Goal: Check status: Check status

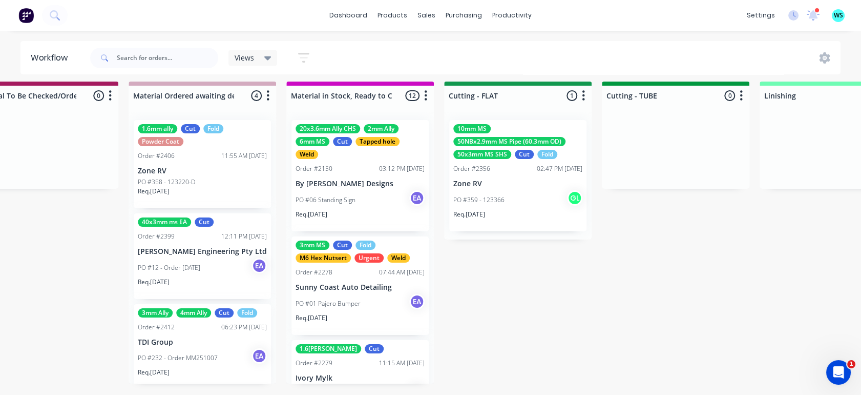
scroll to position [261, 0]
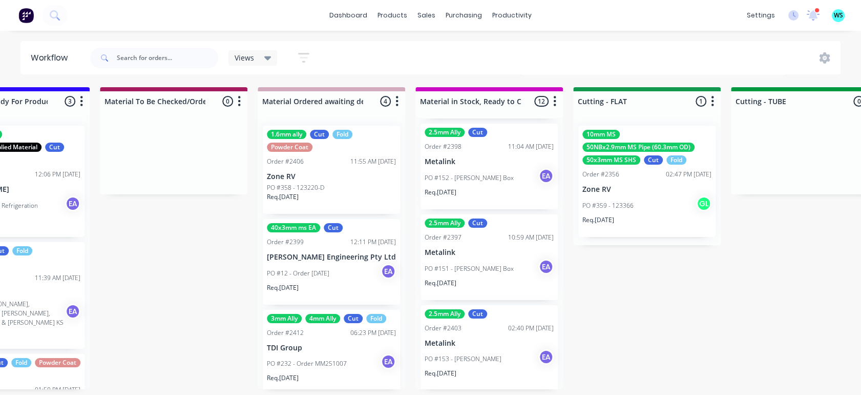
scroll to position [891, 0]
click at [134, 57] on input "text" at bounding box center [167, 58] width 101 height 20
type input "morphd"
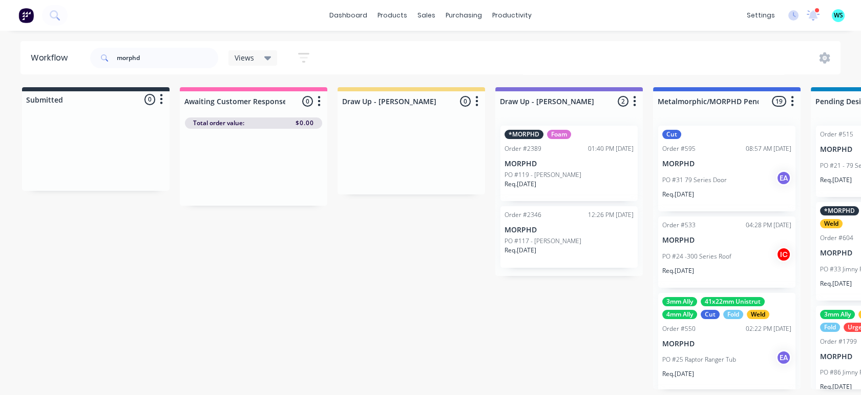
click at [13, 7] on div at bounding box center [34, 15] width 68 height 20
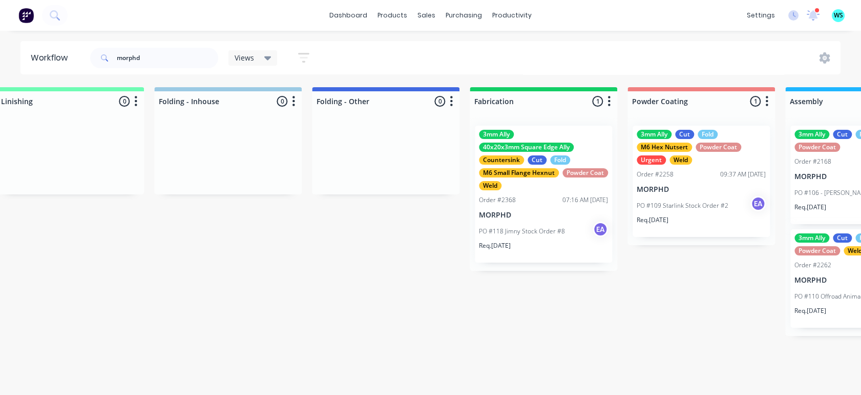
scroll to position [0, 2416]
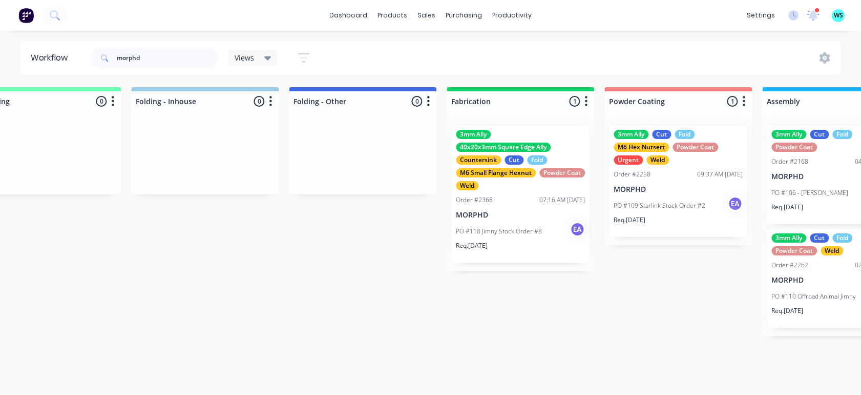
click at [496, 241] on div "Req. 26/09/25" at bounding box center [520, 249] width 129 height 17
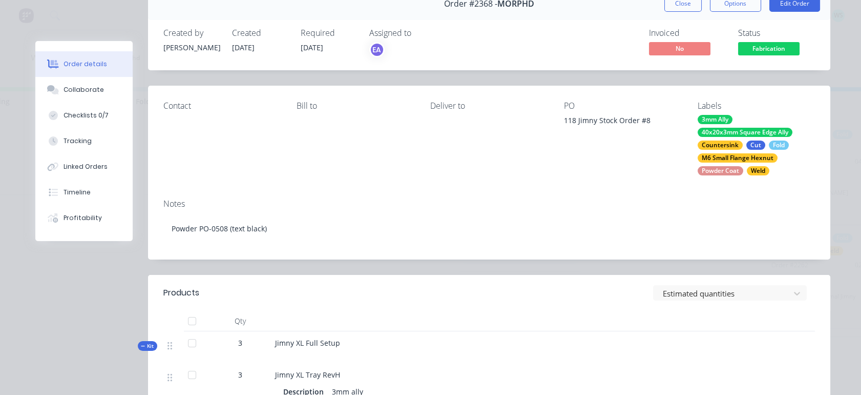
scroll to position [0, 0]
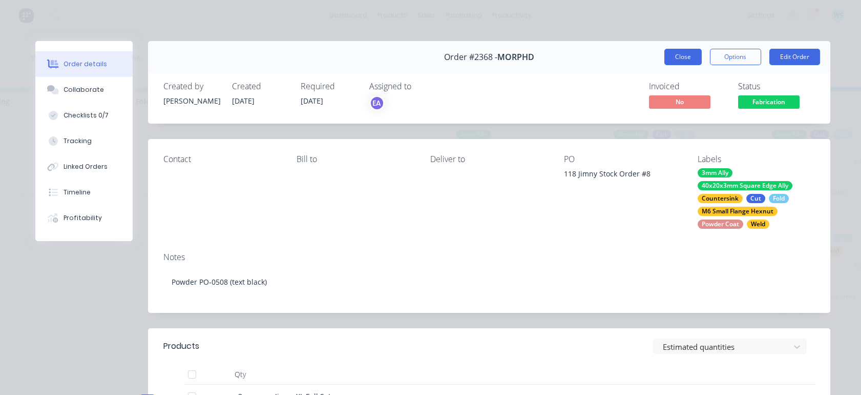
click at [667, 54] on button "Close" at bounding box center [683, 57] width 37 height 16
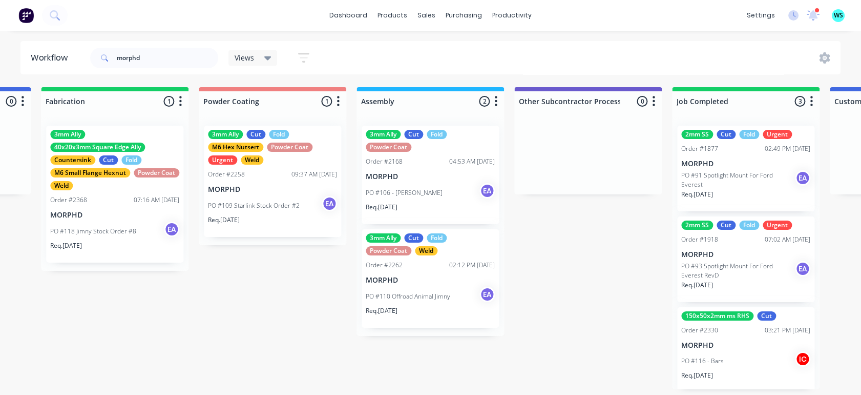
scroll to position [0, 2812]
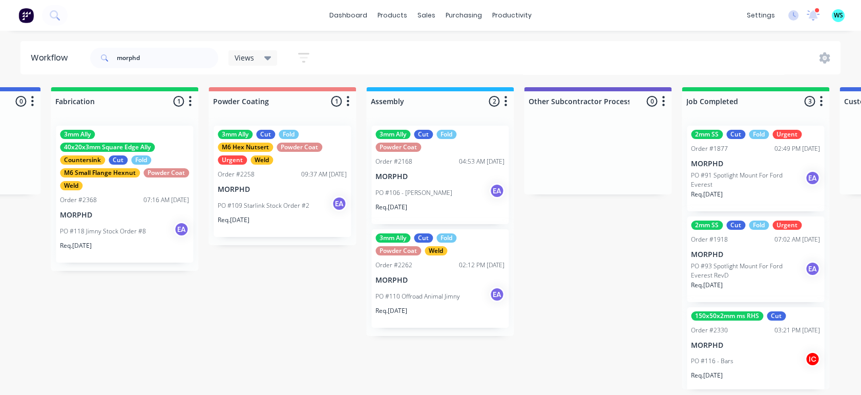
click at [148, 229] on div "PO #118 Jimny Stock Order #8 EA" at bounding box center [124, 230] width 129 height 19
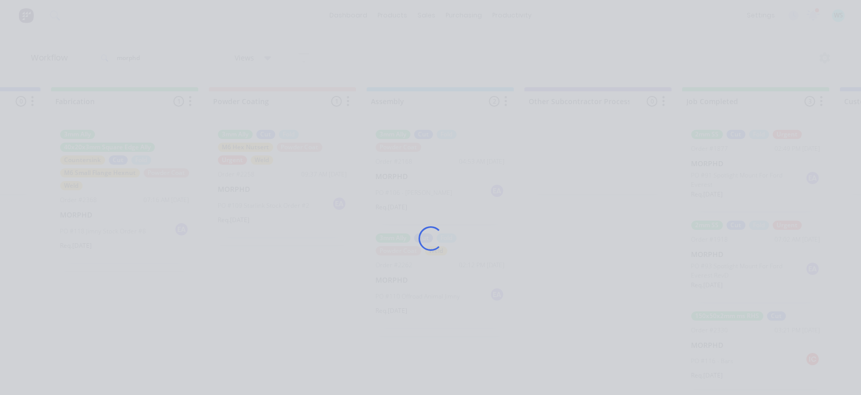
click at [149, 229] on div "Loading..." at bounding box center [431, 238] width 820 height 395
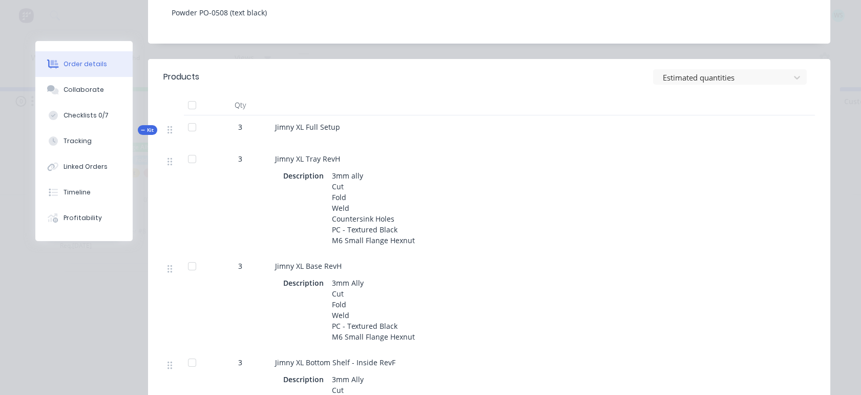
scroll to position [341, 0]
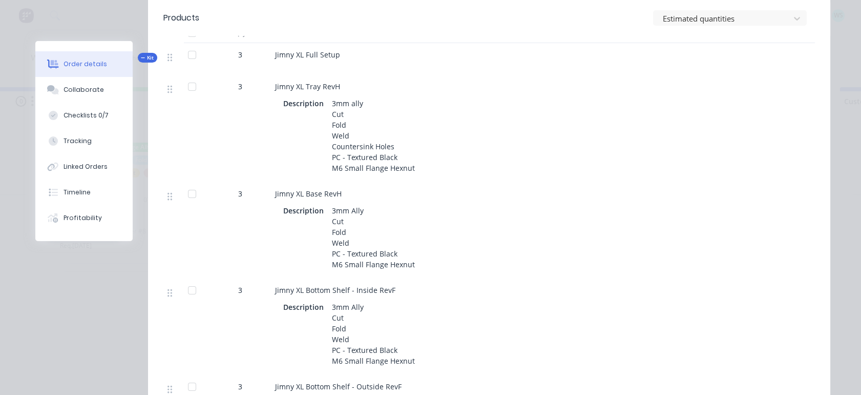
click at [523, 148] on div "Description 3mm ally Cut Fold Weld Countersink Holes PC - Textured Black M6 Sma…" at bounding box center [475, 135] width 385 height 79
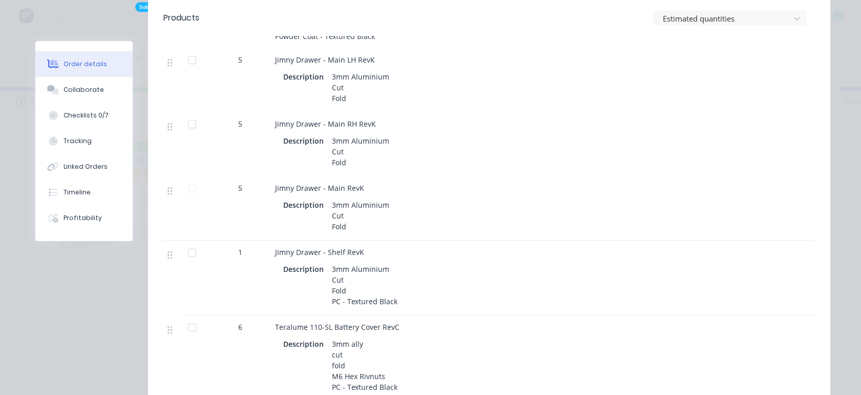
scroll to position [1537, 0]
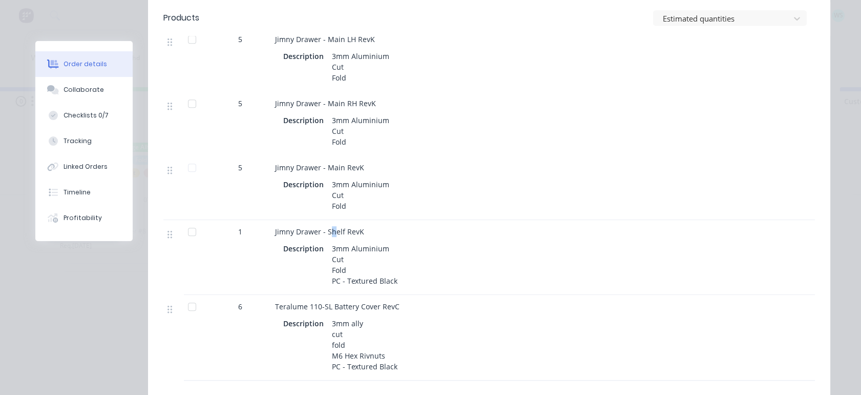
click at [331, 235] on span "Jimny Drawer - Shelf RevK" at bounding box center [319, 232] width 89 height 10
drag, startPoint x: 331, startPoint y: 235, endPoint x: 347, endPoint y: 242, distance: 17.4
click at [347, 242] on div "3mm Aluminium Cut Fold PC - Textured Black" at bounding box center [365, 264] width 74 height 47
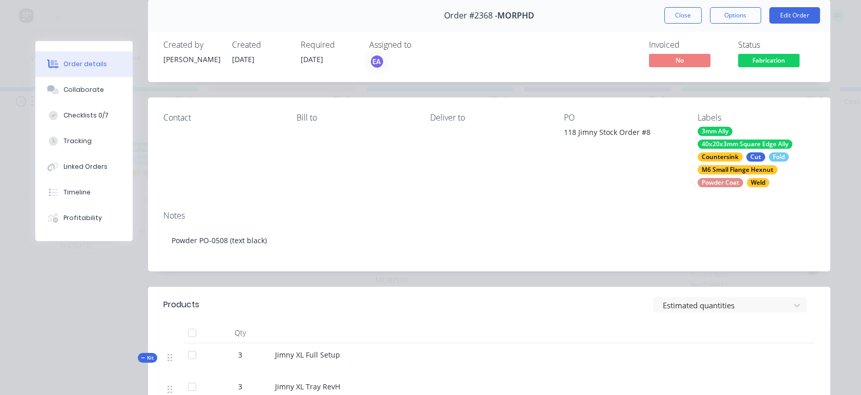
scroll to position [0, 0]
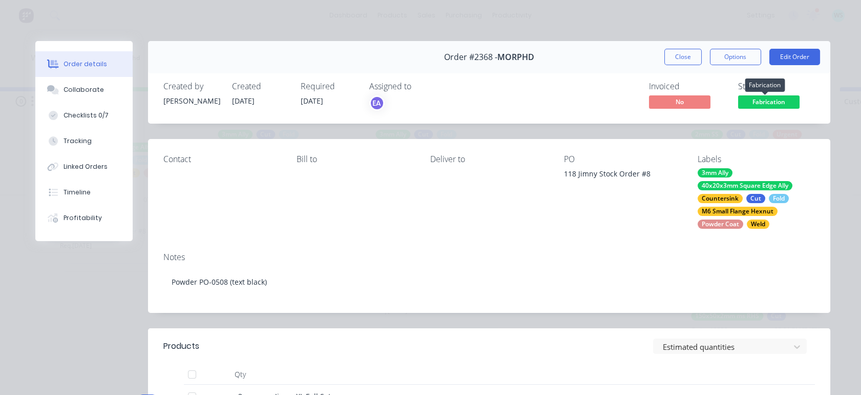
click at [763, 99] on span "Fabrication" at bounding box center [768, 101] width 61 height 13
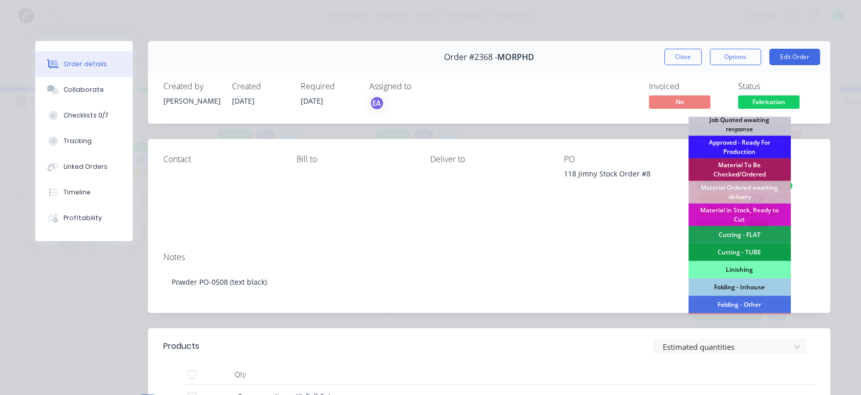
scroll to position [171, 0]
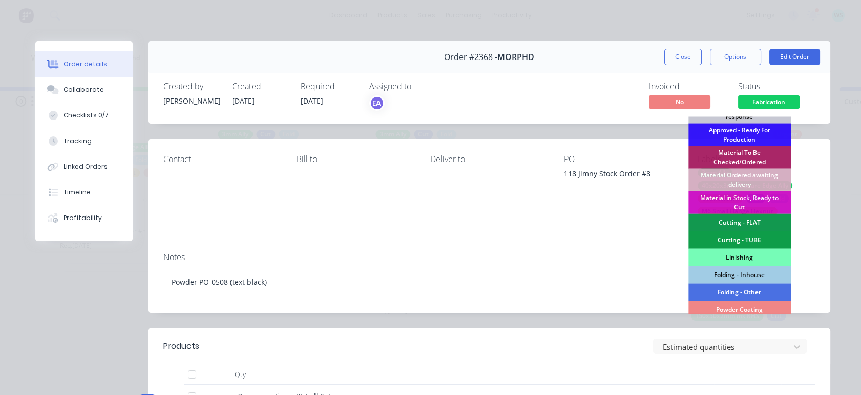
click at [722, 226] on div "Cutting - FLAT" at bounding box center [740, 222] width 102 height 17
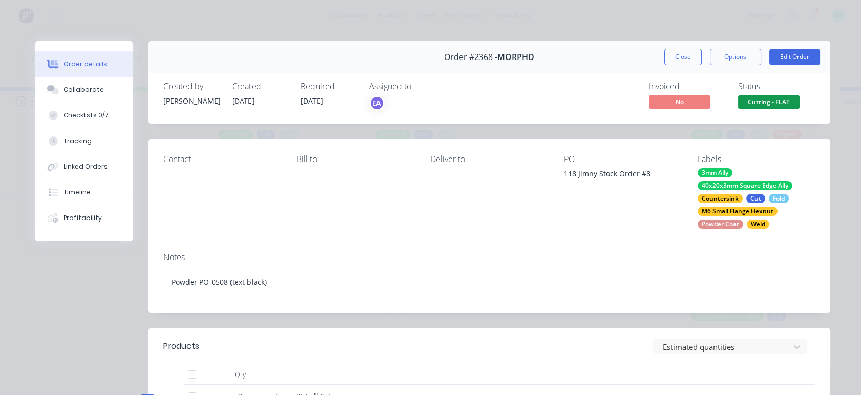
click at [676, 61] on button "Close" at bounding box center [683, 57] width 37 height 16
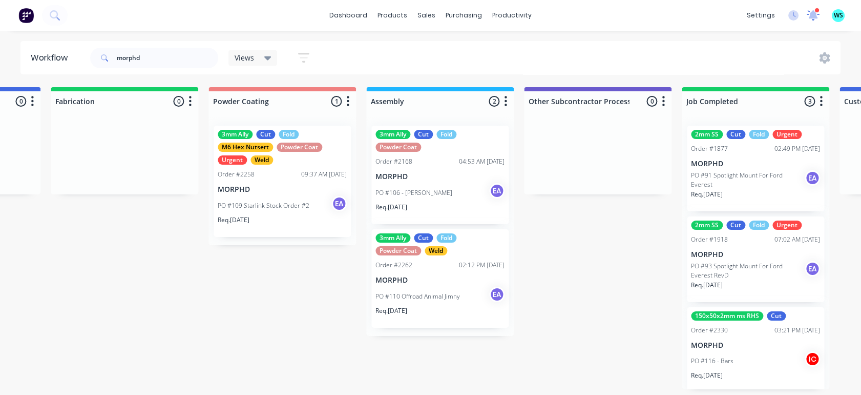
click at [818, 16] on icon at bounding box center [814, 15] width 14 height 12
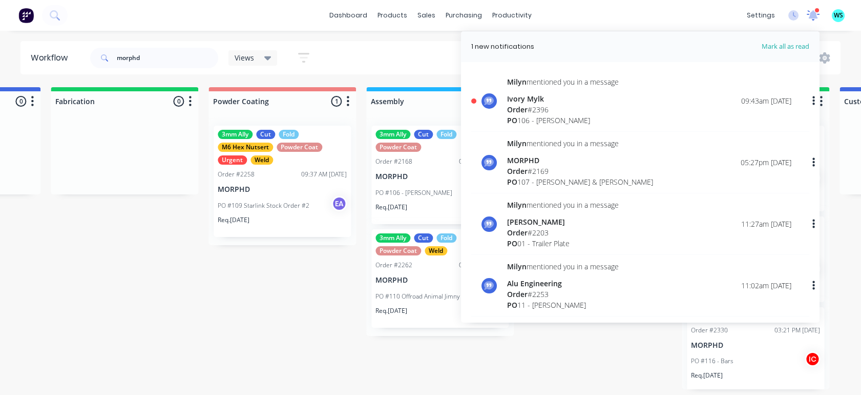
click at [818, 16] on icon at bounding box center [814, 15] width 14 height 12
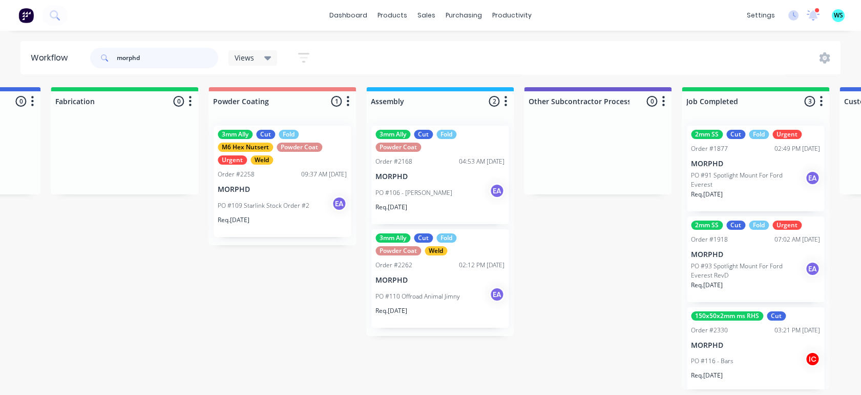
click at [138, 58] on input "morphd" at bounding box center [167, 58] width 101 height 20
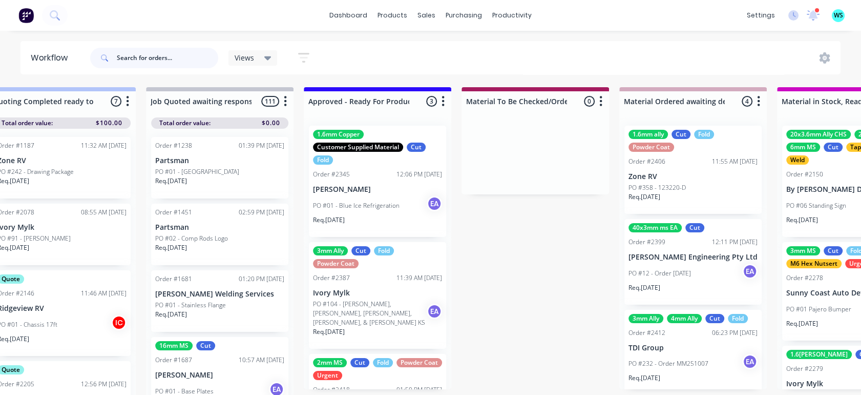
scroll to position [54, 0]
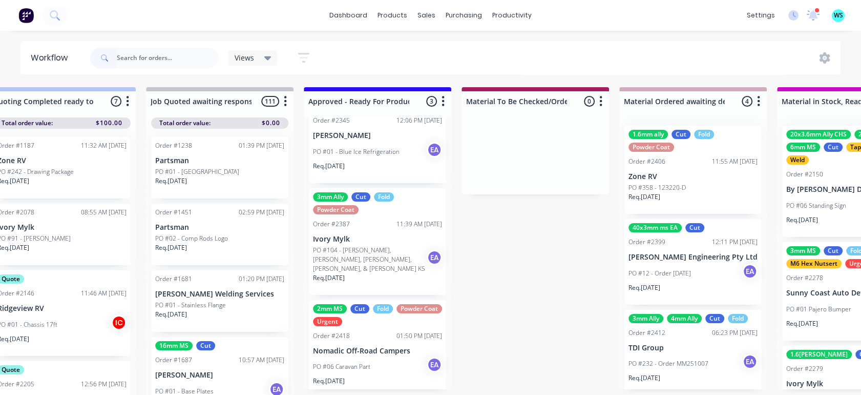
click at [372, 249] on p "PO #104 - [PERSON_NAME], [PERSON_NAME], [PERSON_NAME], [PERSON_NAME], & [PERSON…" at bounding box center [370, 259] width 114 height 28
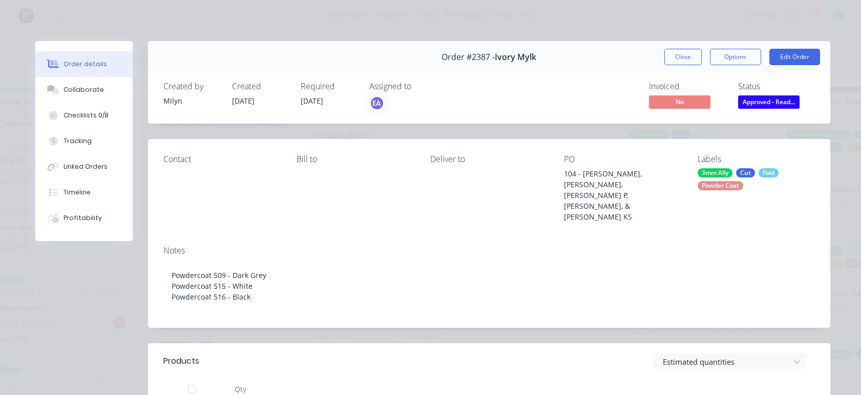
scroll to position [57, 0]
